Goal: Transaction & Acquisition: Obtain resource

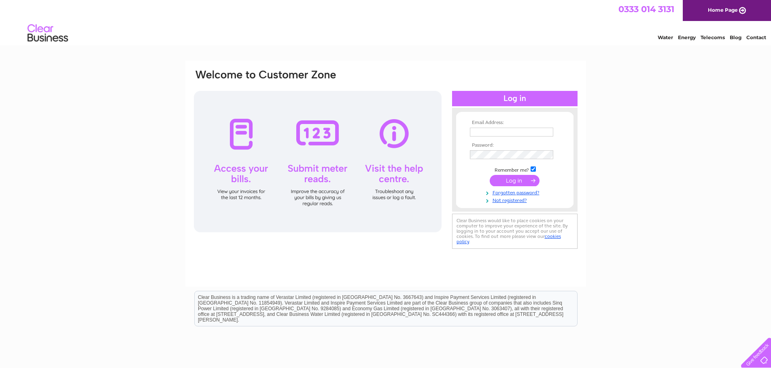
type input "[PERSON_NAME][EMAIL_ADDRESS][DOMAIN_NAME]"
click at [517, 177] on input "submit" at bounding box center [514, 180] width 50 height 11
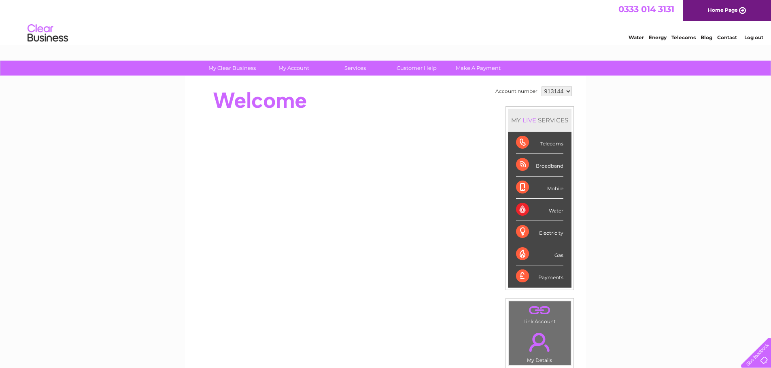
click at [559, 93] on select "913144 913145 913146 913176 913248 917696 926874 938945 941044 952572 952573 95…" at bounding box center [556, 92] width 30 height 10
select select "938945"
click at [541, 87] on select "913144 913145 913146 913176 913248 917696 926874 938945 941044 952572 952573 95…" at bounding box center [556, 92] width 30 height 10
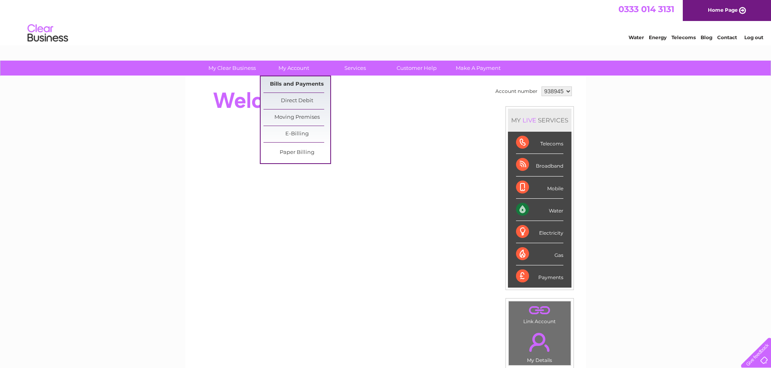
click at [293, 84] on link "Bills and Payments" at bounding box center [296, 84] width 67 height 16
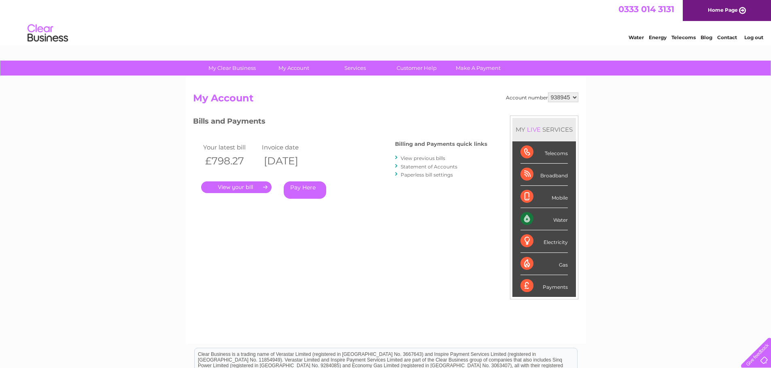
click at [240, 190] on link "." at bounding box center [236, 188] width 70 height 12
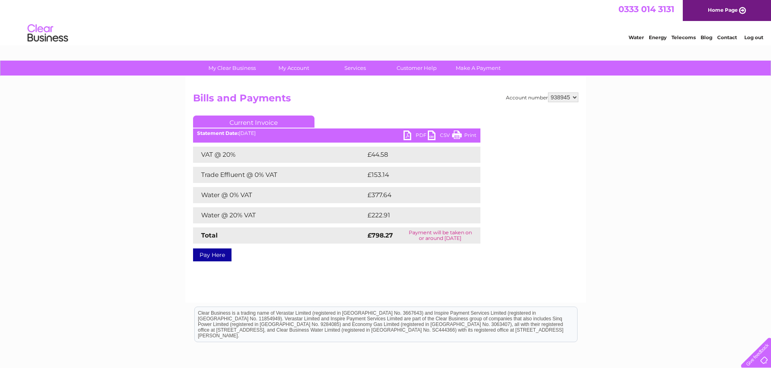
click at [420, 135] on link "PDF" at bounding box center [415, 137] width 24 height 12
click at [571, 96] on select "913144 913145 913146 913176 913248 917696 926874 938945 941044 952572 952573 95…" at bounding box center [563, 98] width 30 height 10
select select "980521"
click at [548, 93] on select "913144 913145 913146 913176 913248 917696 926874 938945 941044 952572 952573 95…" at bounding box center [563, 98] width 30 height 10
click at [93, 220] on div "My Clear Business Login Details My Details My Preferences Link Account My Accou…" at bounding box center [385, 251] width 771 height 381
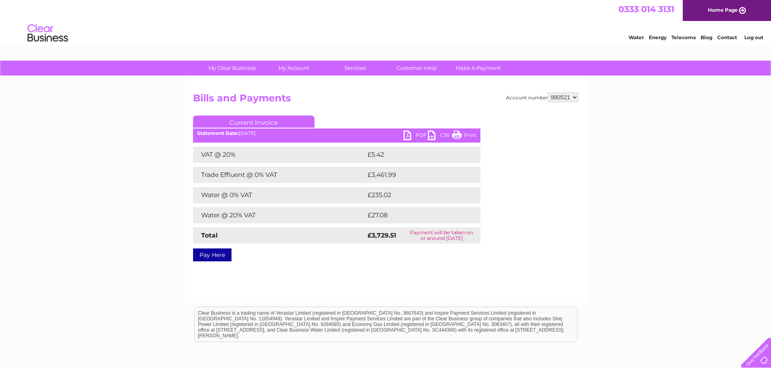
click at [424, 134] on link "PDF" at bounding box center [415, 137] width 24 height 12
click at [412, 135] on link "PDF" at bounding box center [415, 137] width 24 height 12
